Goal: Task Accomplishment & Management: Use online tool/utility

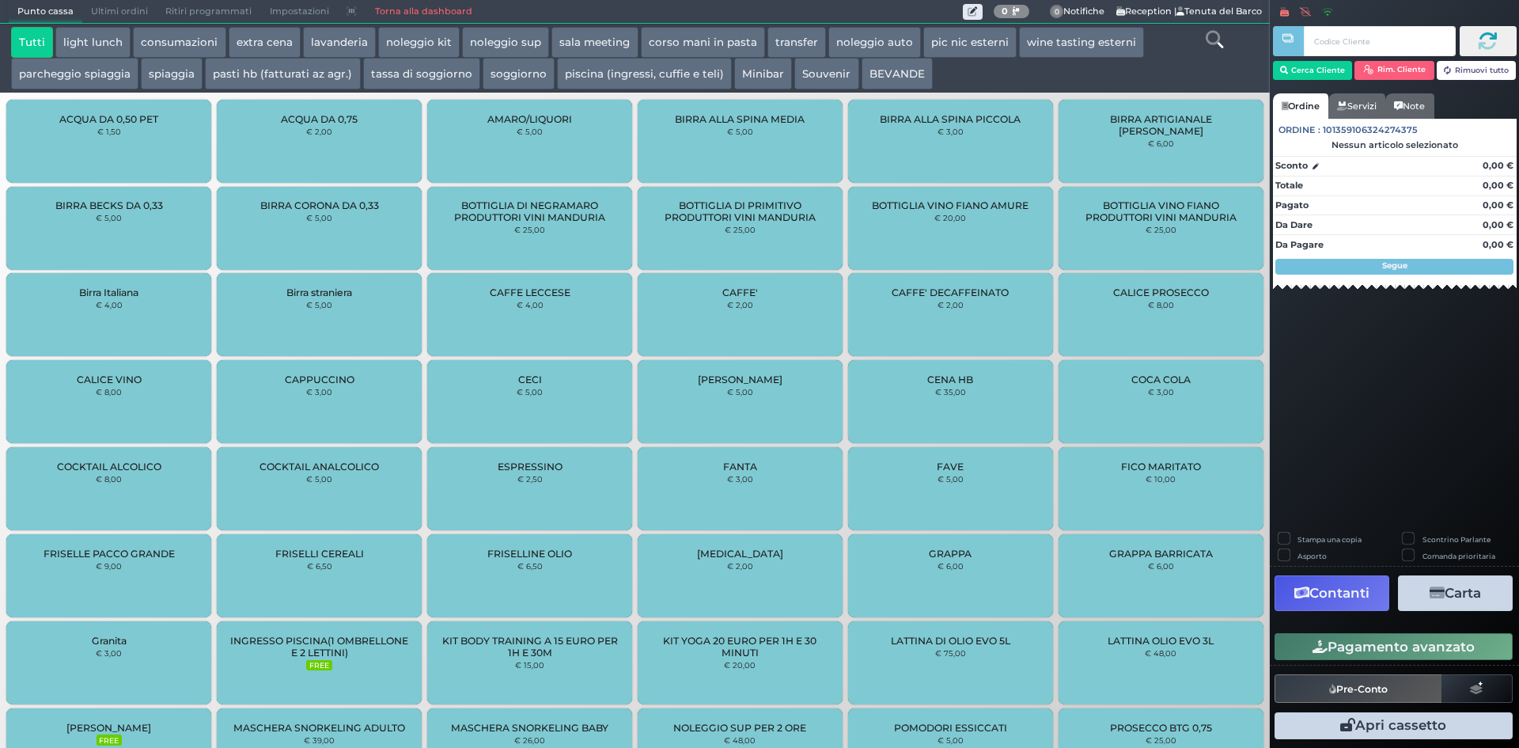
scroll to position [452, 0]
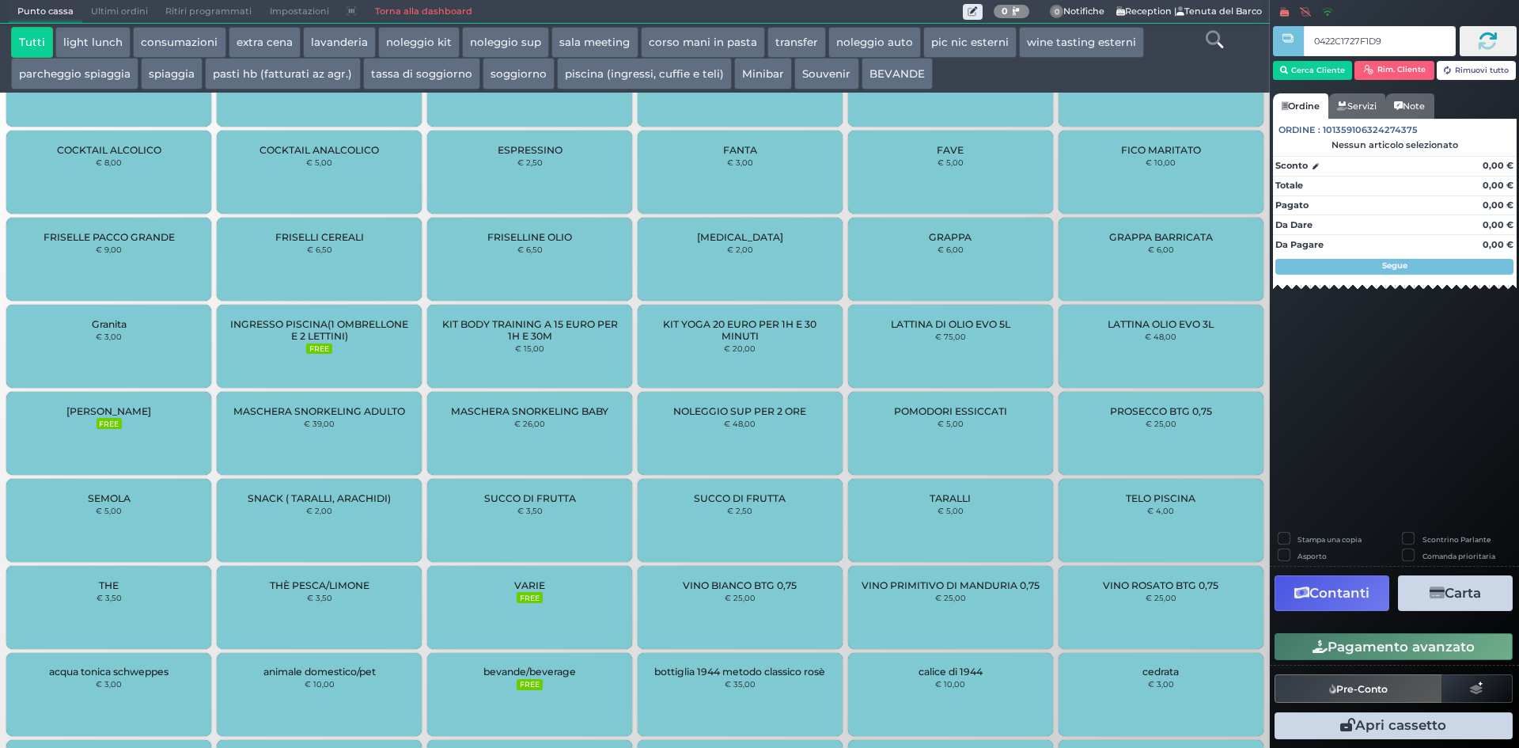
type input "0422C1727F1D90"
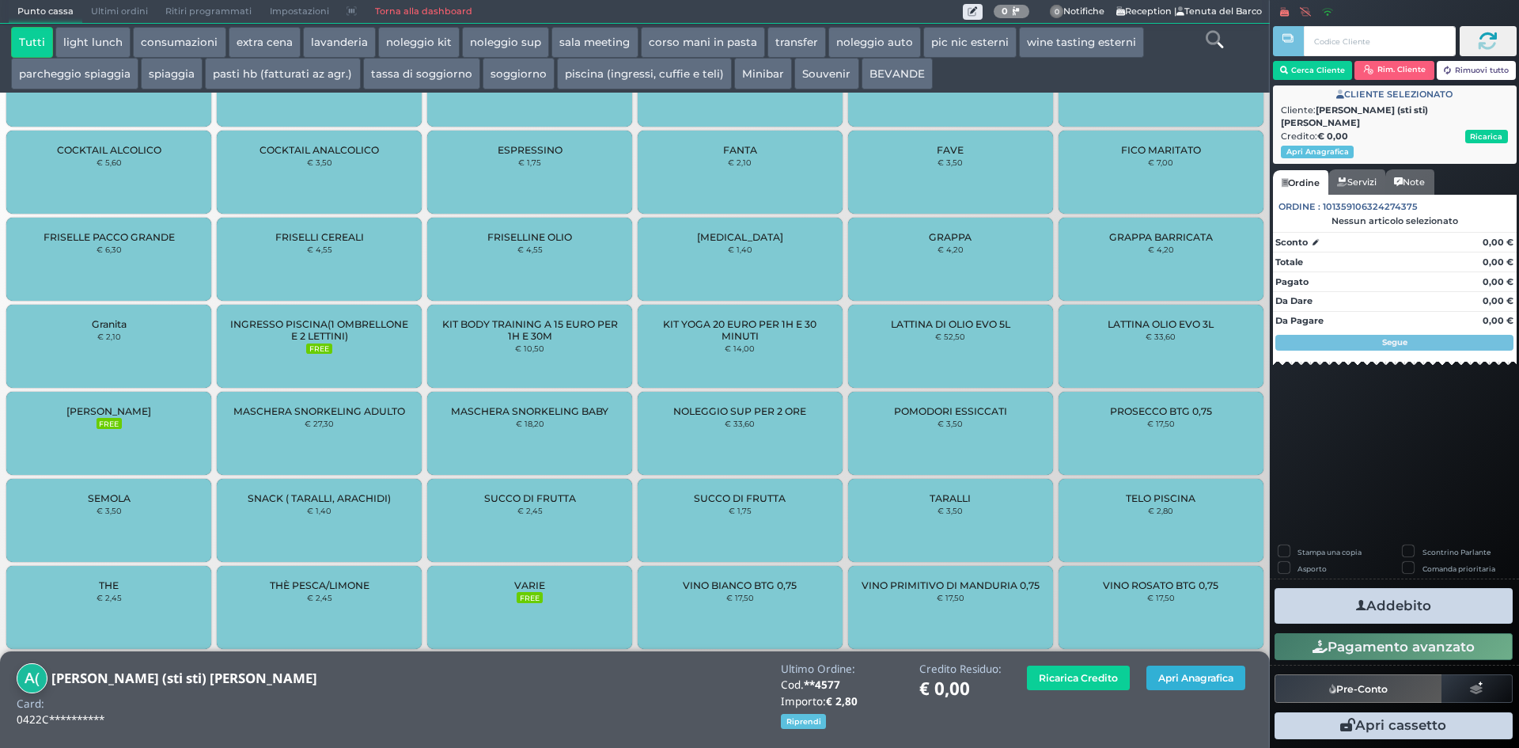
click at [1174, 673] on button "Apri Anagrafica" at bounding box center [1196, 677] width 99 height 25
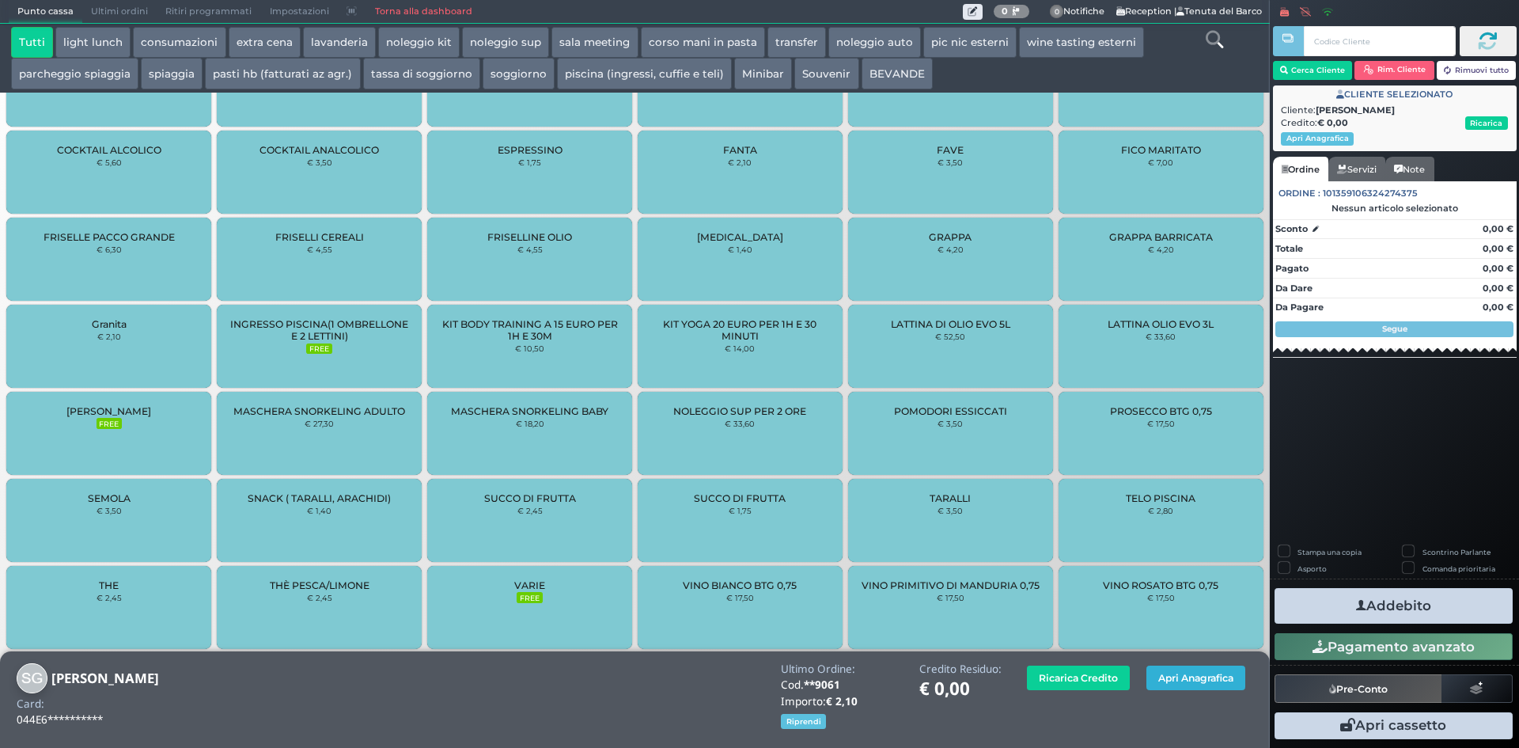
click at [1167, 674] on button "Apri Anagrafica" at bounding box center [1196, 677] width 99 height 25
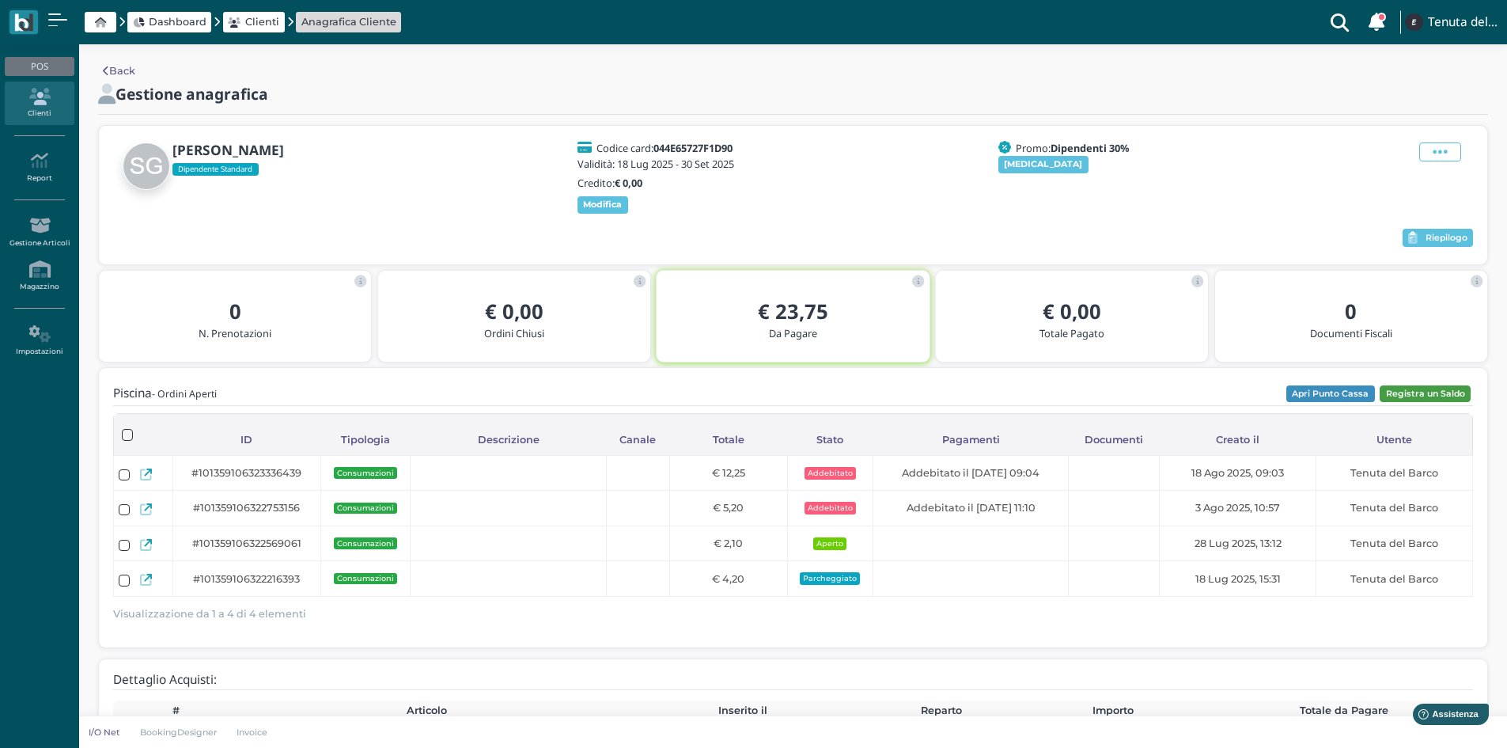
click at [1419, 389] on button "Registra un Saldo" at bounding box center [1425, 393] width 91 height 17
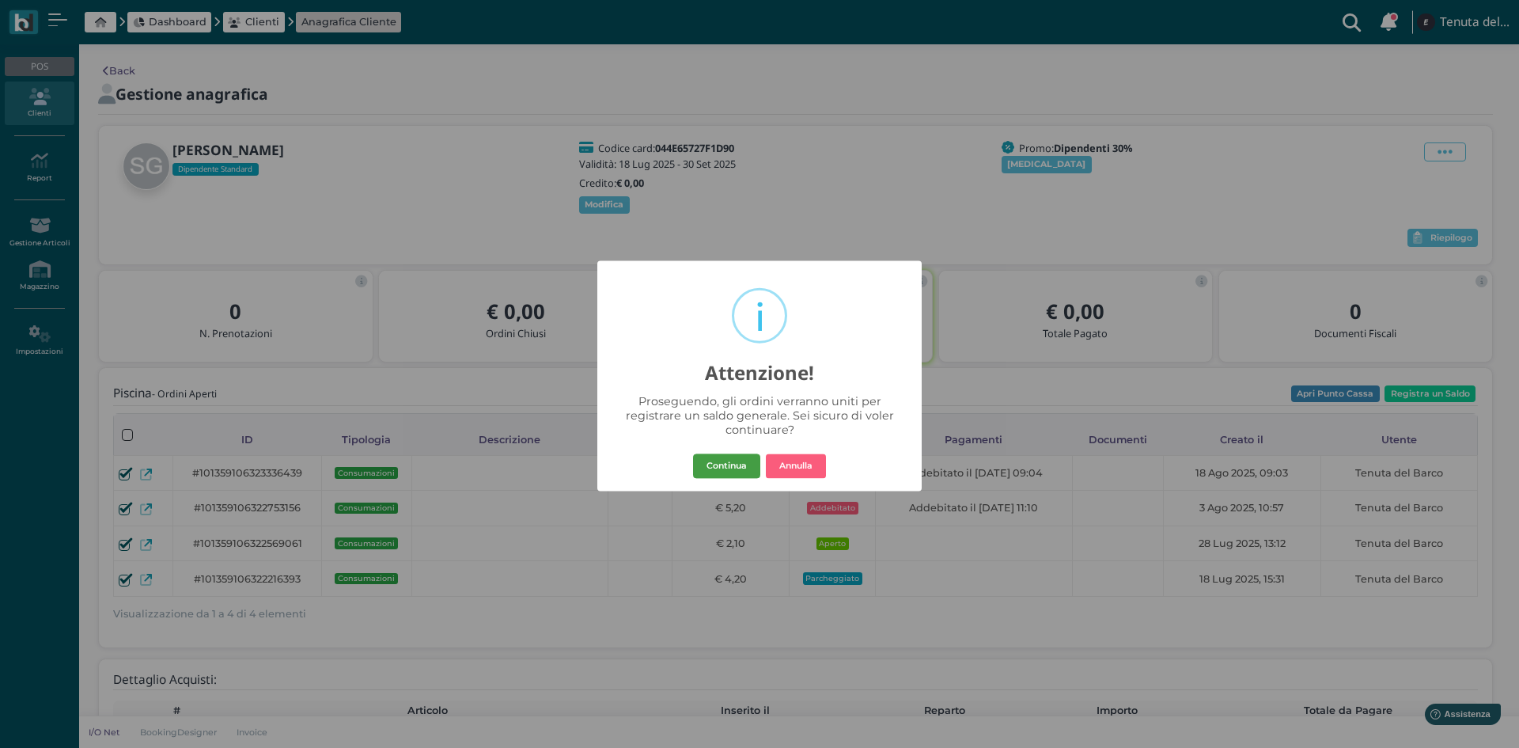
click at [727, 465] on button "Continua" at bounding box center [726, 465] width 67 height 25
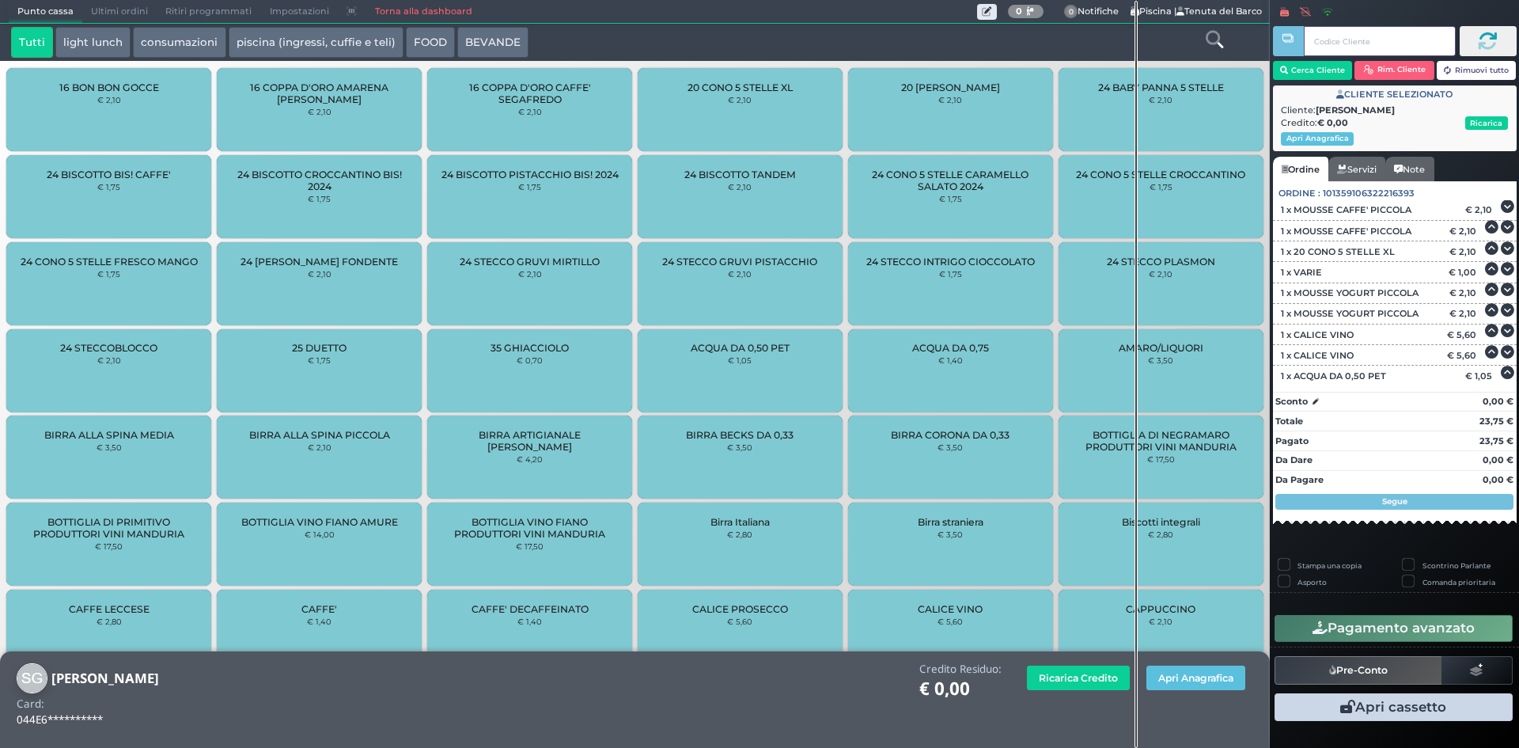
scroll to position [1, 0]
